Goal: Information Seeking & Learning: Learn about a topic

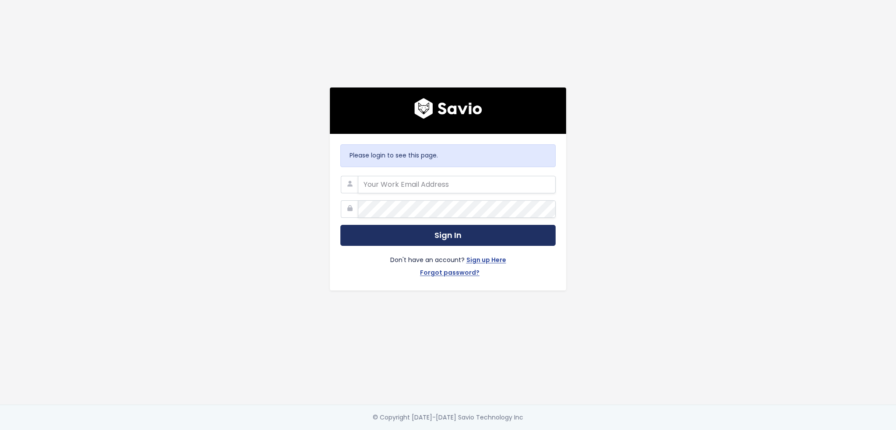
type input "dcherbert@scalecomputing.com"
click at [399, 231] on button "Sign In" at bounding box center [447, 235] width 215 height 21
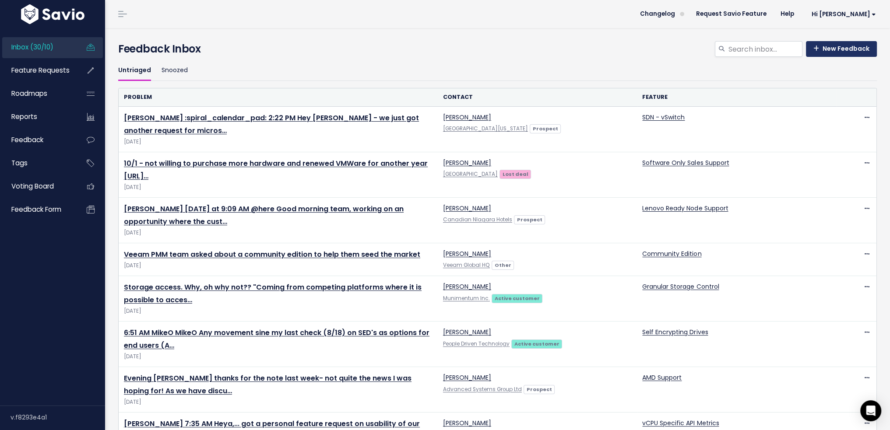
click at [827, 52] on link "New Feedback" at bounding box center [841, 49] width 71 height 16
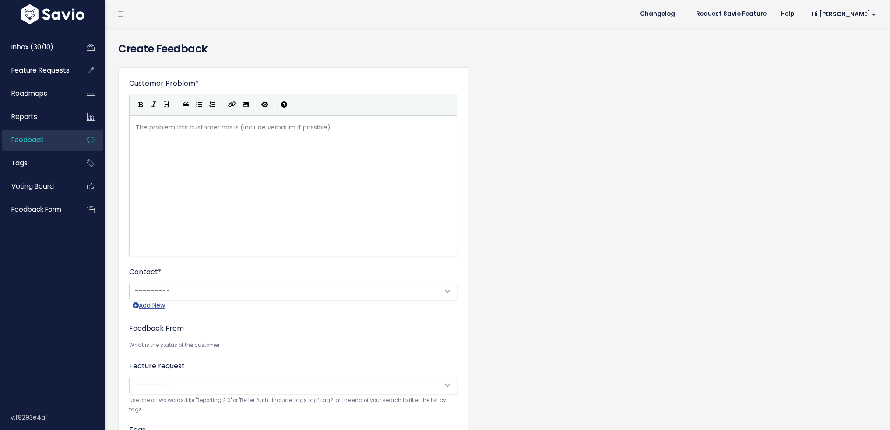
scroll to position [1, 0]
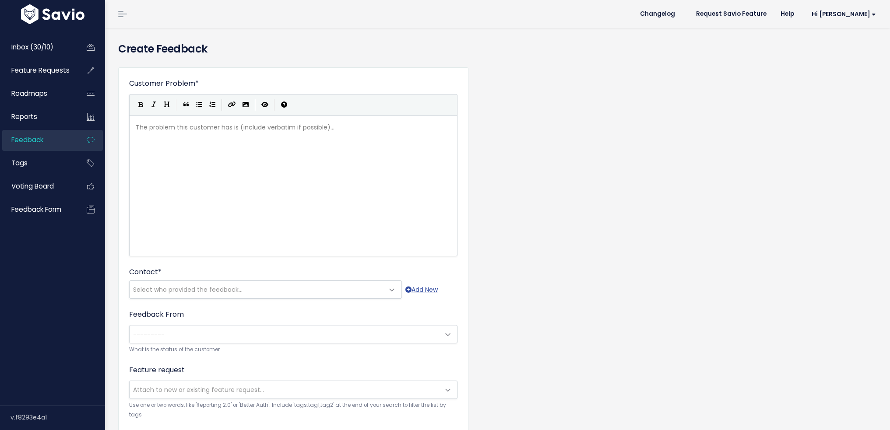
click at [219, 178] on div "The problem this customer has is (include verbatim if possible)... xxxxxxxxxx ​" at bounding box center [304, 196] width 340 height 153
click at [49, 53] on link "Inbox (30/10)" at bounding box center [37, 47] width 70 height 20
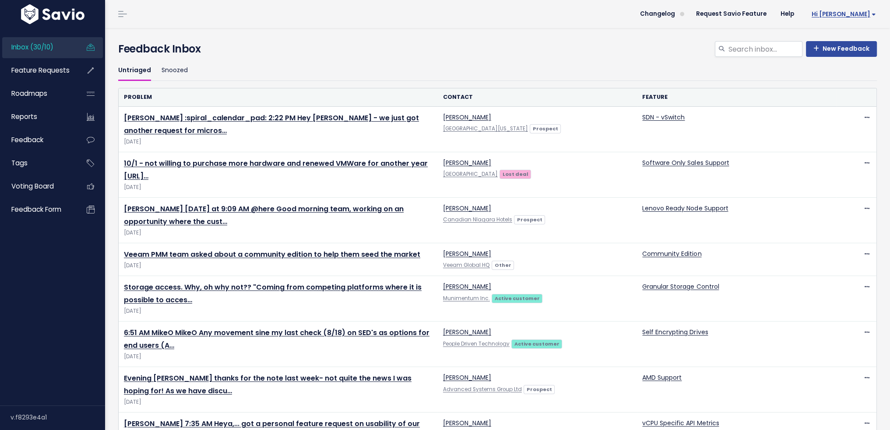
click at [859, 14] on span "Hi [PERSON_NAME]" at bounding box center [843, 14] width 64 height 7
click at [667, 17] on span "Changelog" at bounding box center [657, 14] width 35 height 6
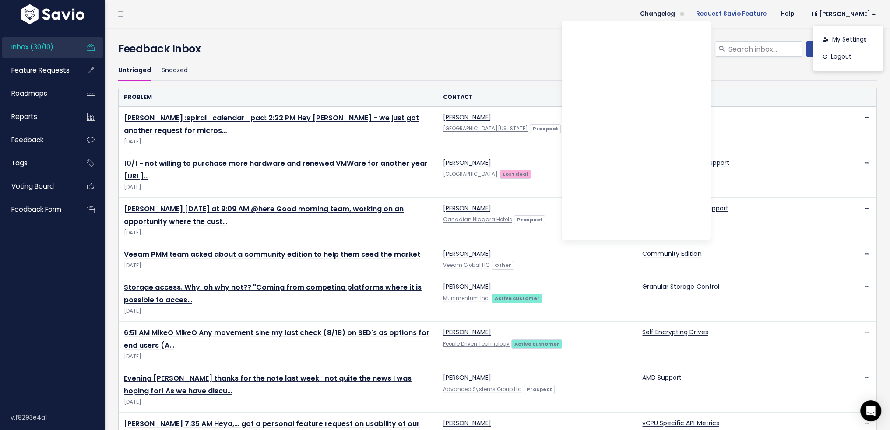
click at [726, 18] on link "Request Savio Feature" at bounding box center [731, 13] width 84 height 13
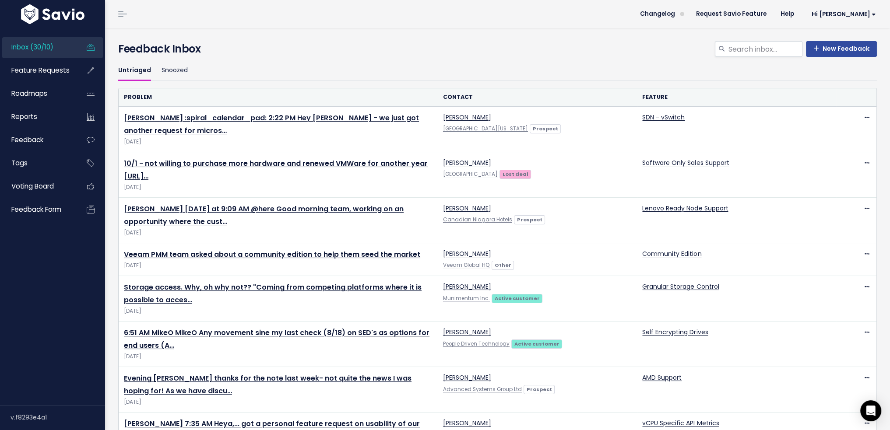
click at [223, 49] on h4 "Feedback Inbox" at bounding box center [497, 49] width 758 height 16
click at [182, 69] on link "Snoozed" at bounding box center [174, 70] width 26 height 21
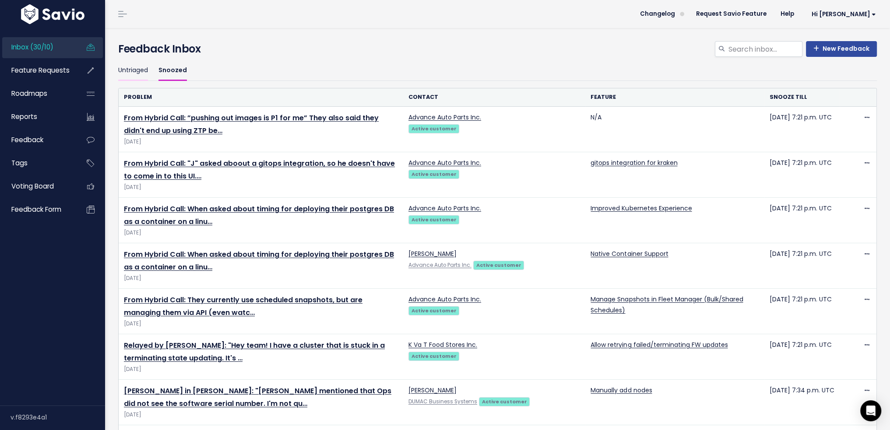
click at [135, 72] on link "Untriaged" at bounding box center [133, 70] width 30 height 21
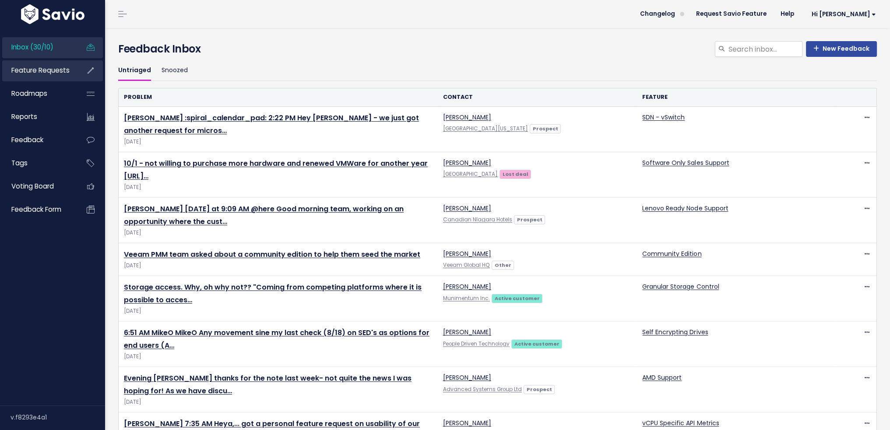
click at [41, 70] on span "Feature Requests" at bounding box center [40, 70] width 58 height 9
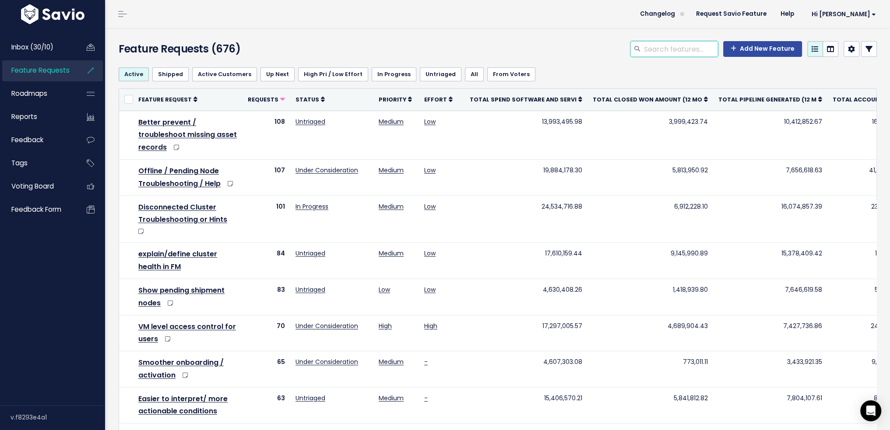
click at [696, 50] on input "search" at bounding box center [680, 49] width 75 height 16
type input "xeon"
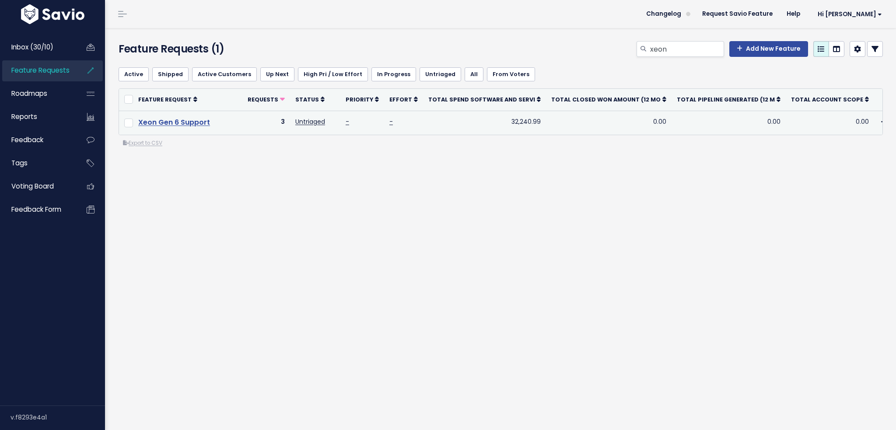
click at [200, 124] on link "Xeon Gen 6 Support" at bounding box center [174, 122] width 72 height 10
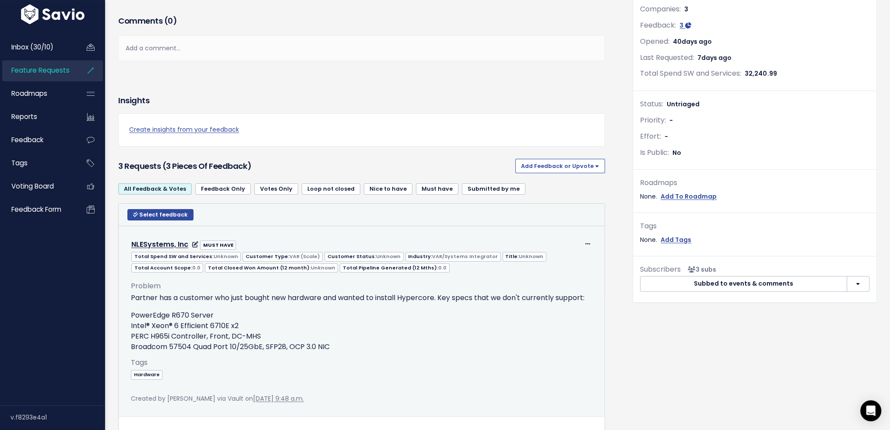
scroll to position [171, 0]
